Goal: Task Accomplishment & Management: Use online tool/utility

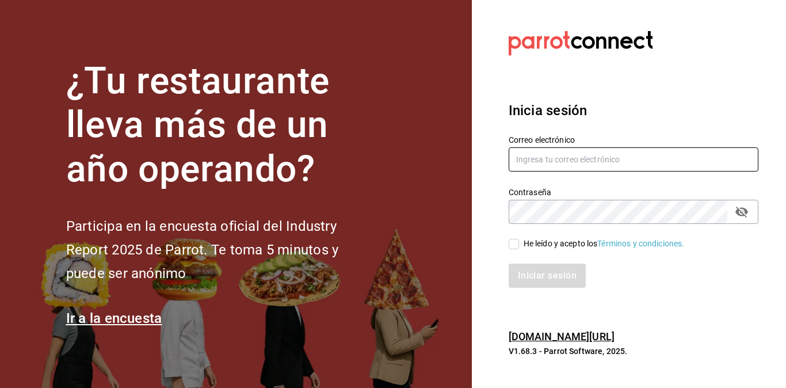
type input "[EMAIL_ADDRESS][DOMAIN_NAME]"
click at [513, 246] on input "He leído y acepto los Términos y condiciones." at bounding box center [514, 244] width 10 height 10
checkbox input "true"
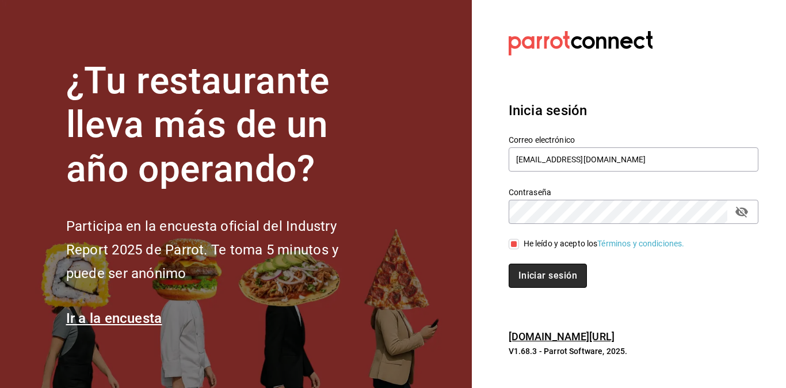
click at [533, 280] on button "Iniciar sesión" at bounding box center [548, 276] width 78 height 24
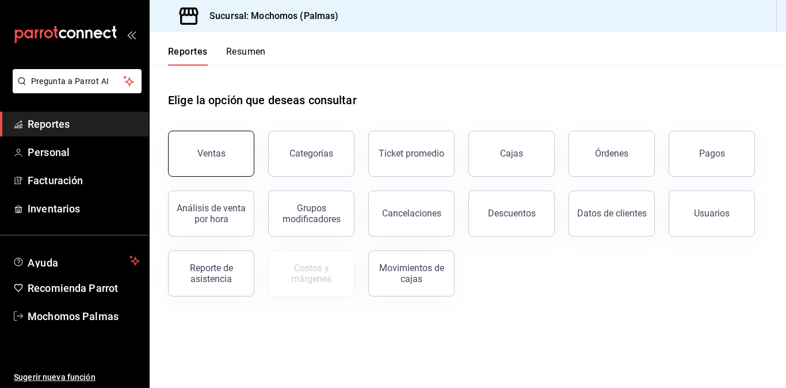
click at [222, 151] on div "Ventas" at bounding box center [211, 153] width 28 height 11
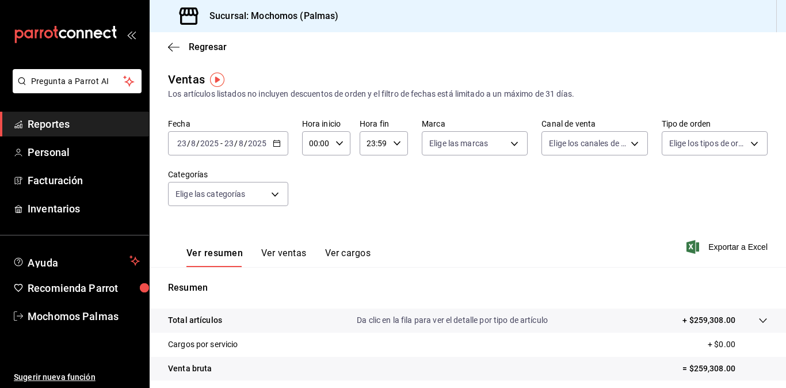
click at [279, 146] on \(Stroke\) "button" at bounding box center [276, 143] width 7 height 6
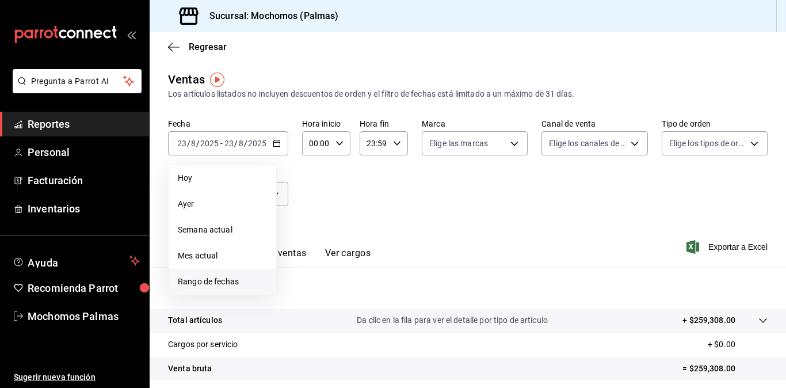
click at [226, 277] on span "Rango de fechas" at bounding box center [222, 282] width 89 height 12
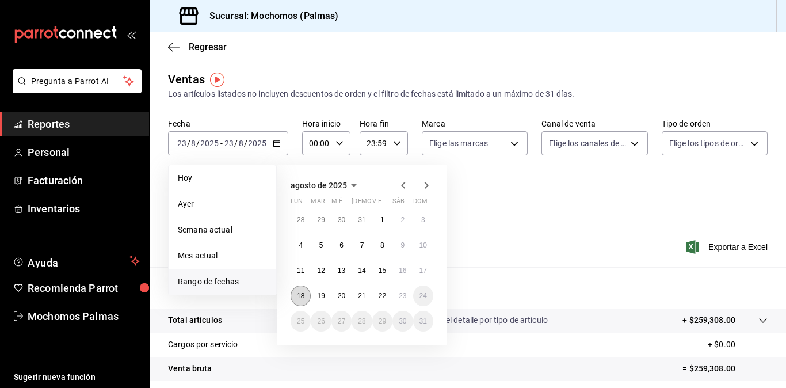
click at [302, 298] on abbr "18" at bounding box center [300, 296] width 7 height 8
click at [404, 294] on abbr "23" at bounding box center [402, 296] width 7 height 8
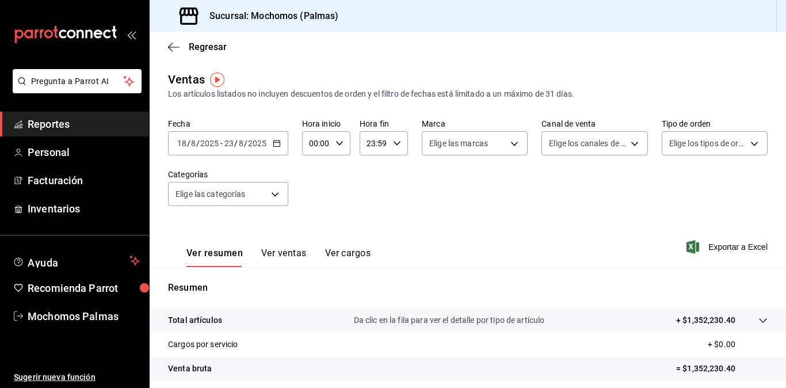
click at [341, 145] on icon "button" at bounding box center [340, 143] width 8 height 8
click at [315, 243] on div "03" at bounding box center [314, 256] width 24 height 28
click at [311, 247] on button "03" at bounding box center [313, 255] width 19 height 23
type input "03:00"
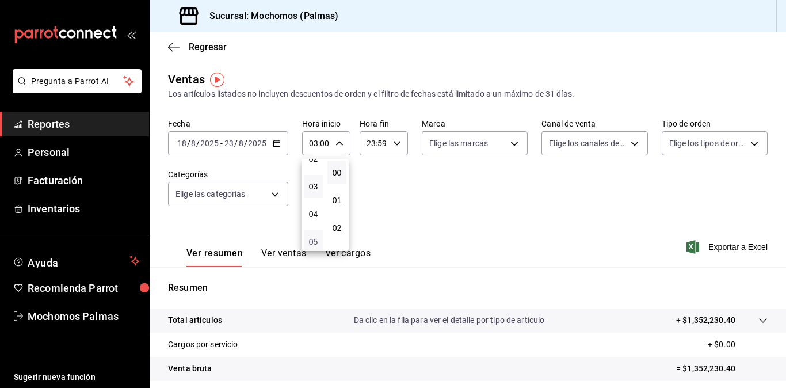
click at [313, 243] on span "05" at bounding box center [313, 241] width 5 height 9
type input "05:00"
click at [706, 246] on div at bounding box center [393, 194] width 786 height 388
click at [719, 245] on span "Exportar a Excel" at bounding box center [728, 247] width 79 height 14
